Goal: Find specific page/section: Find specific page/section

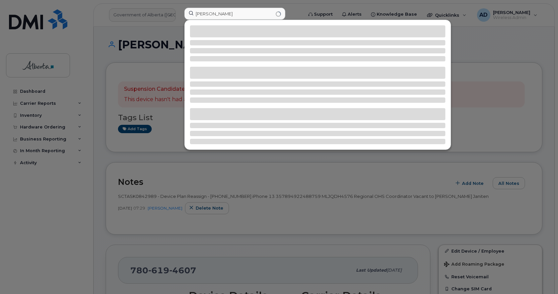
scroll to position [167, 0]
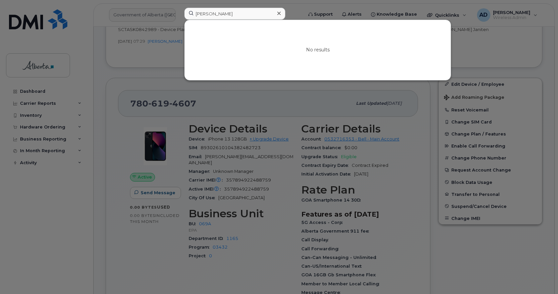
type input "[PERSON_NAME]"
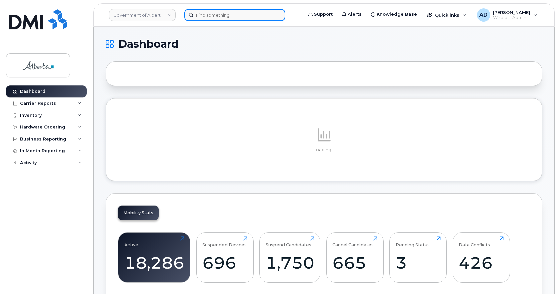
click at [220, 14] on input at bounding box center [234, 15] width 101 height 12
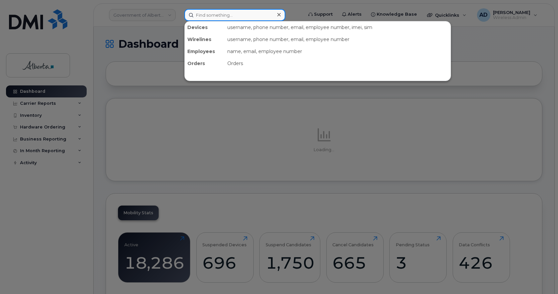
paste input "[PERSON_NAME]"
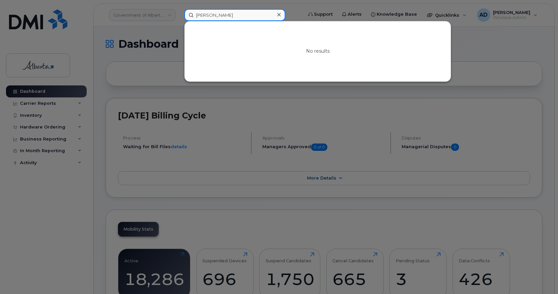
type input "[PERSON_NAME]"
